Goal: Task Accomplishment & Management: Use online tool/utility

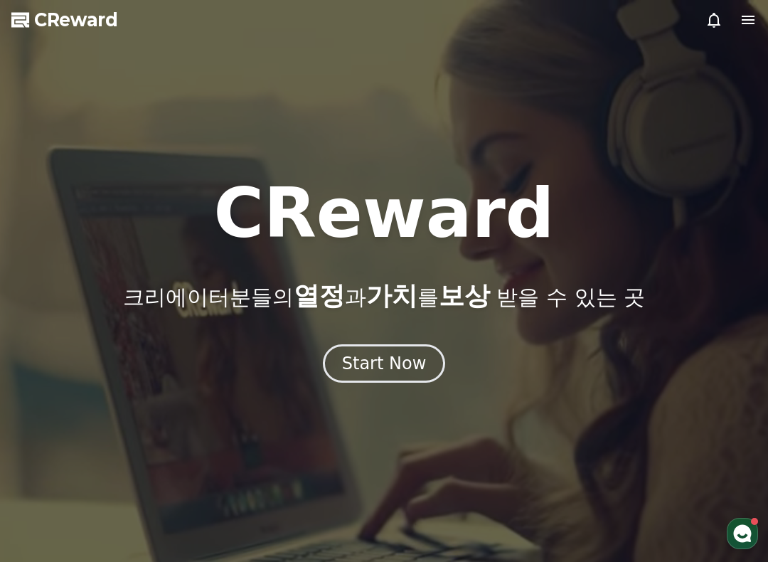
click at [399, 359] on div "Start Now" at bounding box center [384, 363] width 85 height 23
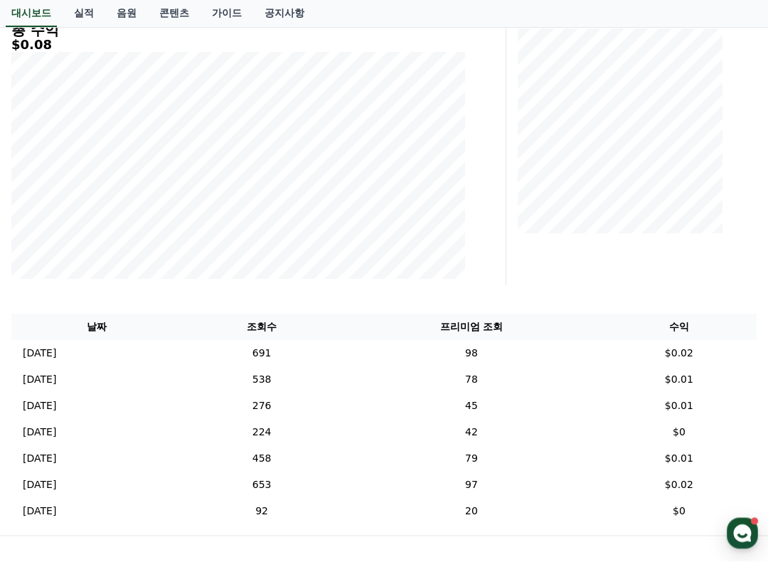
scroll to position [207, 0]
click at [519, 347] on td "98" at bounding box center [472, 352] width 260 height 26
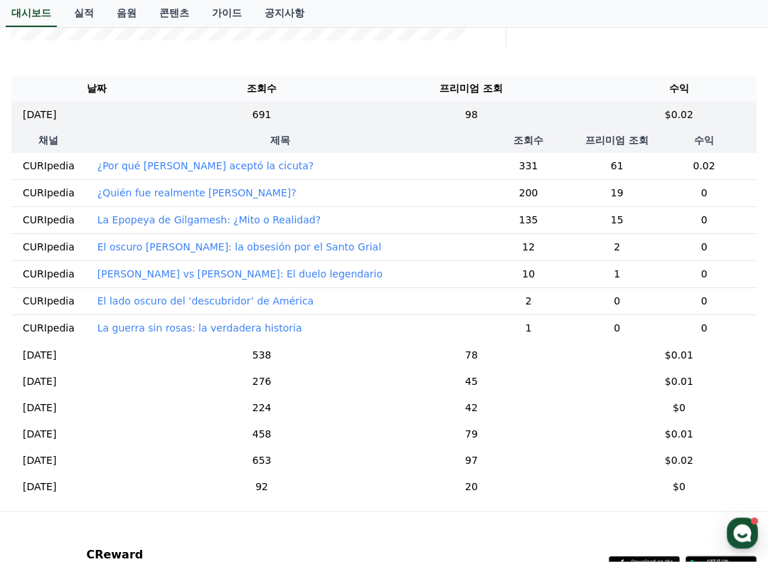
scroll to position [445, 0]
click at [536, 357] on td "78" at bounding box center [472, 355] width 260 height 26
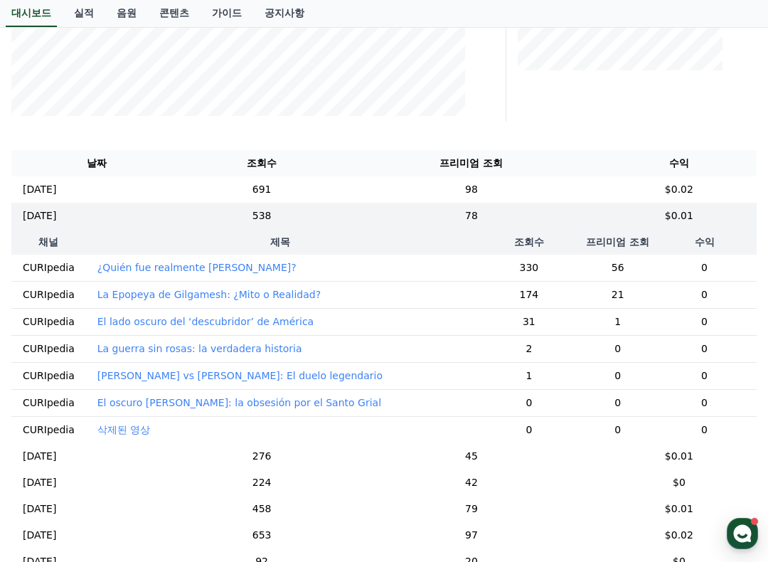
click at [581, 226] on td "78" at bounding box center [472, 216] width 260 height 26
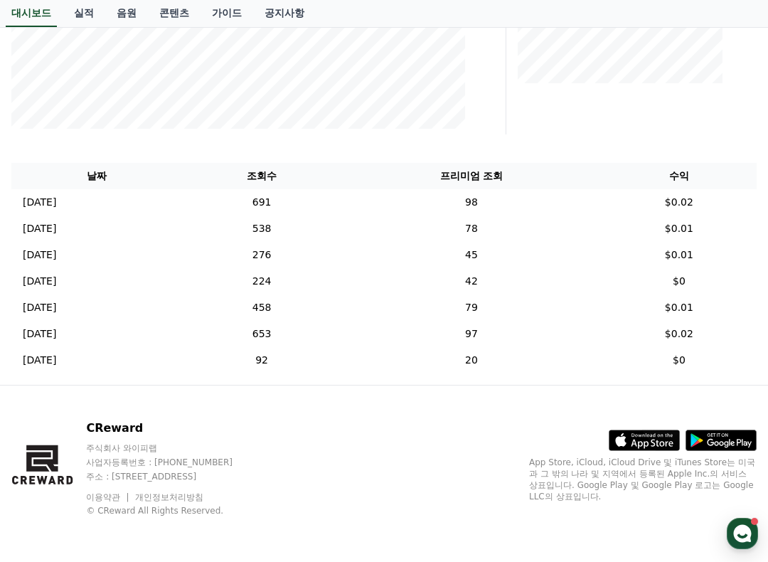
scroll to position [356, 0]
click at [622, 228] on td "$0.01" at bounding box center [679, 229] width 155 height 26
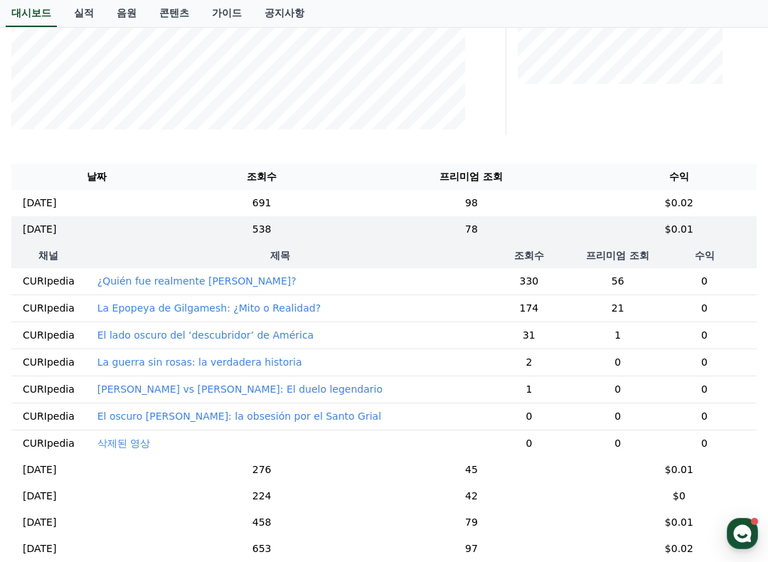
click at [607, 251] on th "프리미엄 조회" at bounding box center [617, 256] width 69 height 26
click at [608, 250] on th "프리미엄 조회" at bounding box center [617, 256] width 69 height 26
click at [596, 252] on th "프리미엄 조회" at bounding box center [617, 256] width 69 height 26
click at [587, 251] on th "프리미엄 조회" at bounding box center [617, 256] width 69 height 26
click at [342, 240] on td "538" at bounding box center [261, 229] width 159 height 26
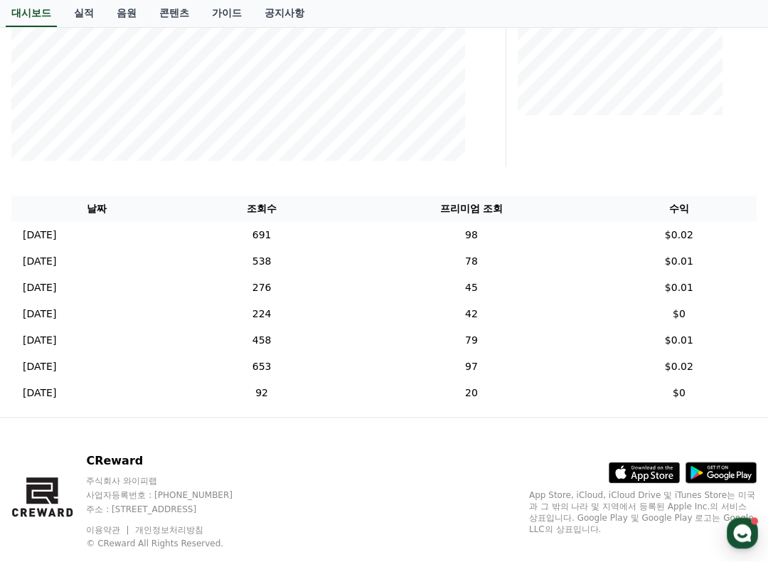
scroll to position [325, 0]
